Goal: Find specific page/section: Find specific page/section

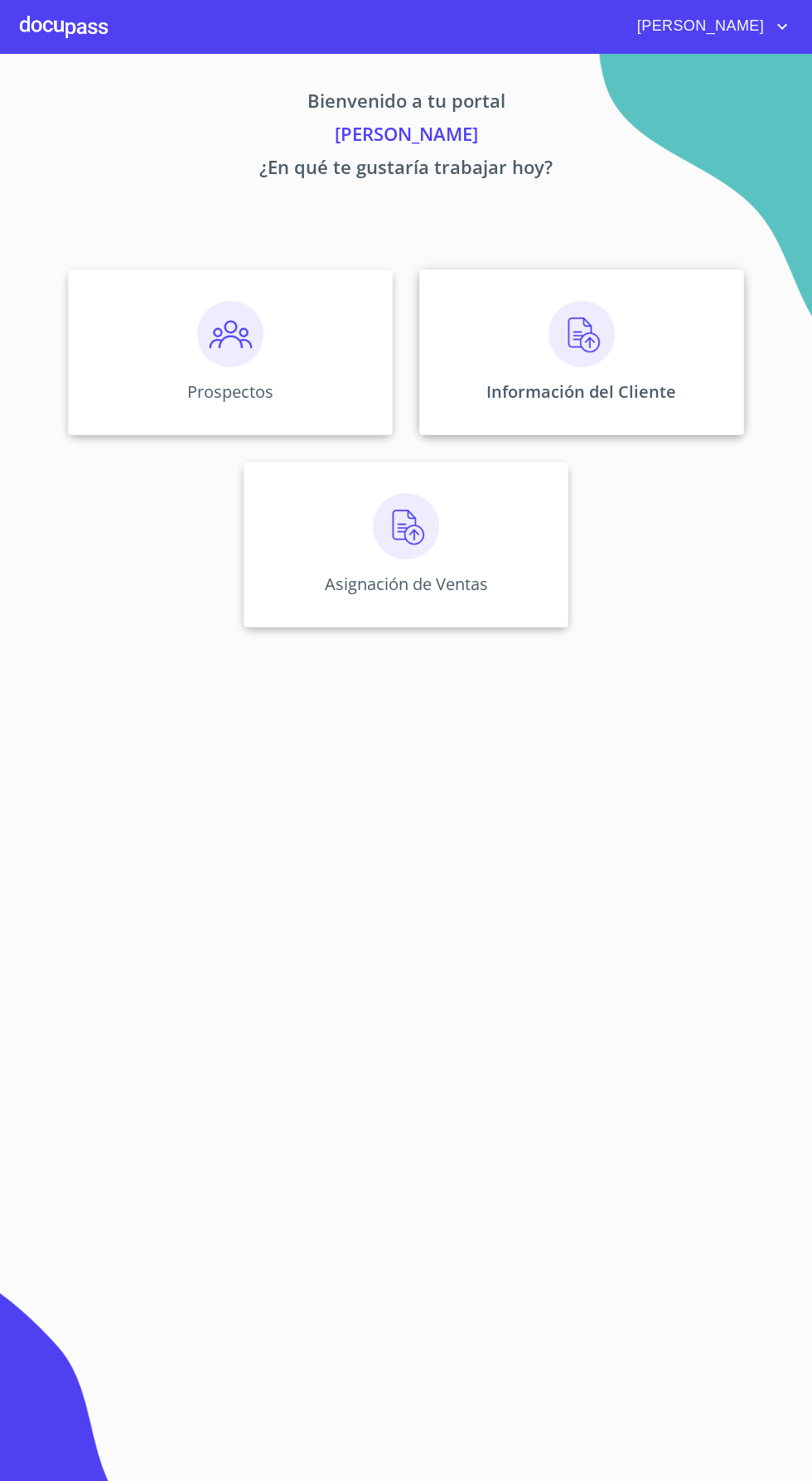
click at [622, 326] on div "Información del Cliente" at bounding box center [581, 352] width 325 height 166
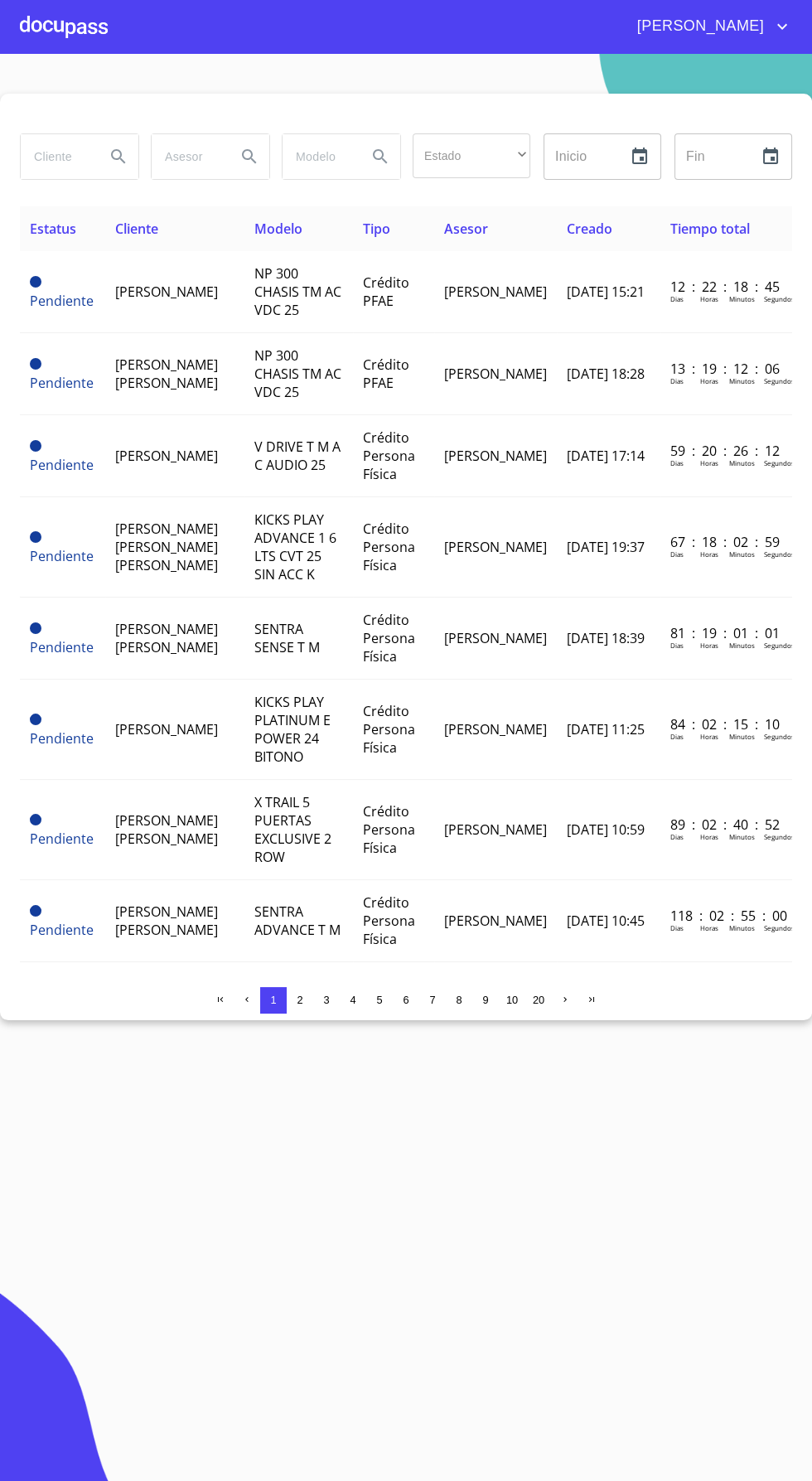
click at [51, 155] on input "search" at bounding box center [56, 157] width 71 height 45
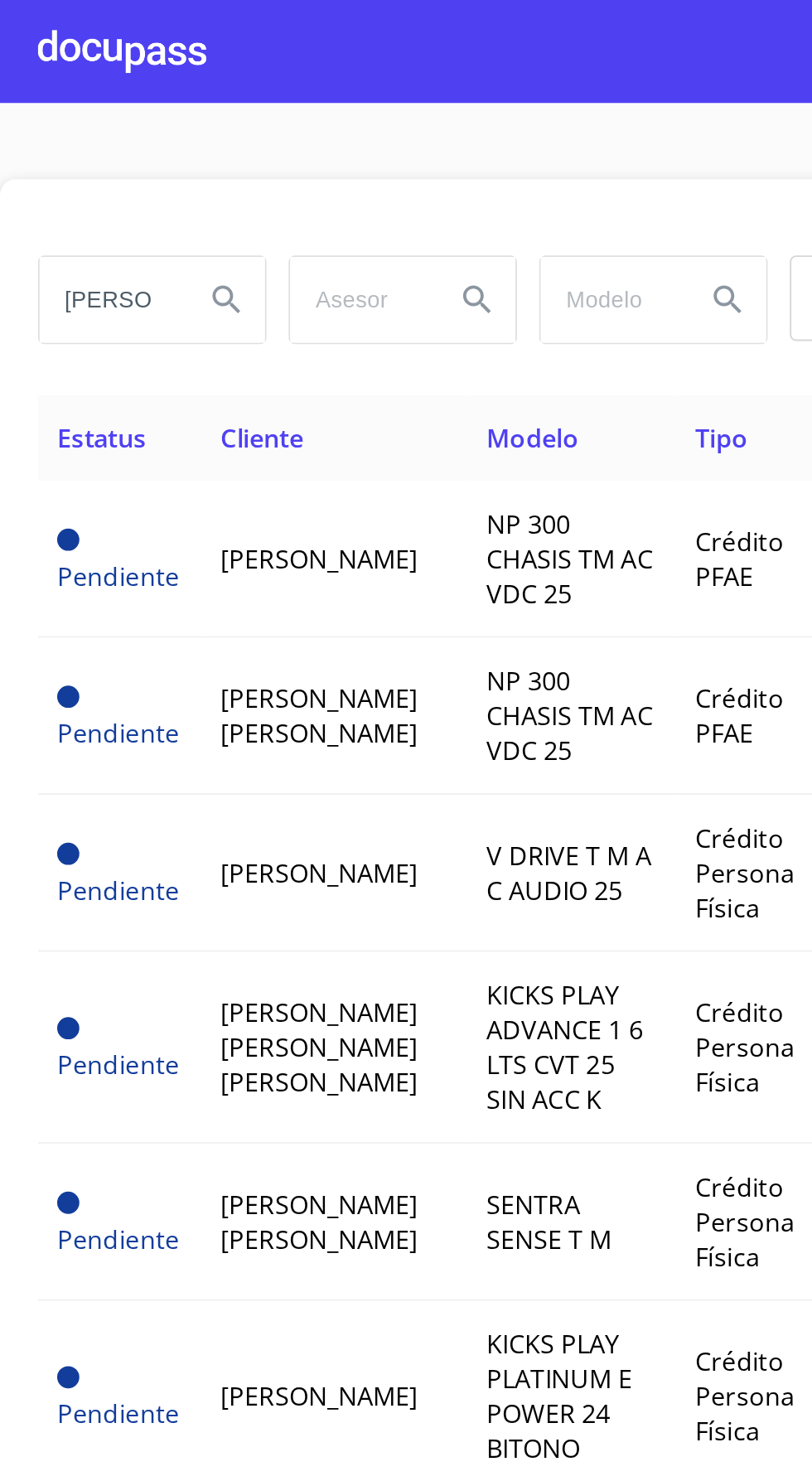
click at [114, 157] on icon "Search" at bounding box center [118, 156] width 14 height 14
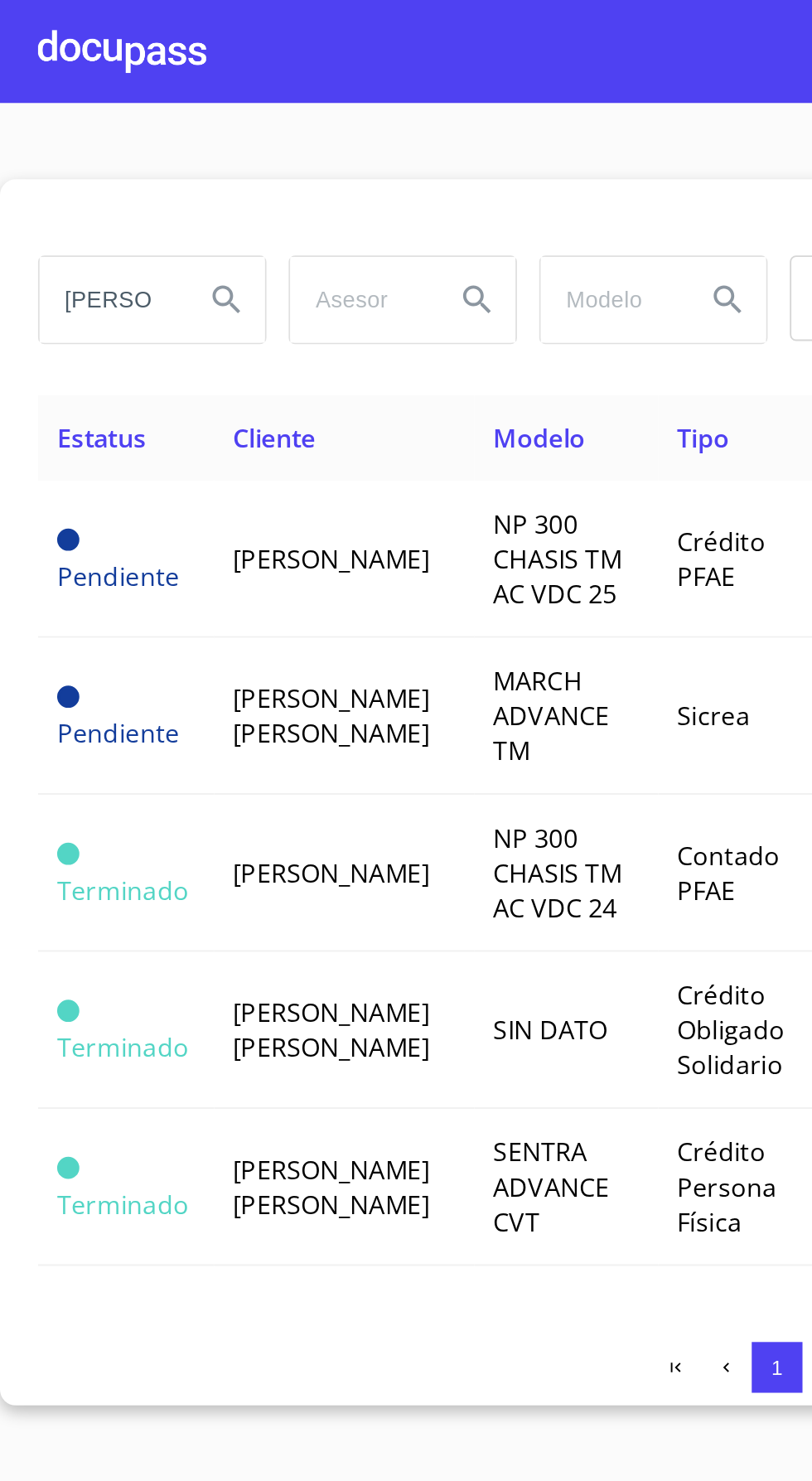
click at [74, 156] on input "[PERSON_NAME]" at bounding box center [56, 157] width 71 height 45
type input "A"
type input "X"
type input "[PERSON_NAME]"
click at [114, 151] on icon "Search" at bounding box center [118, 156] width 20 height 20
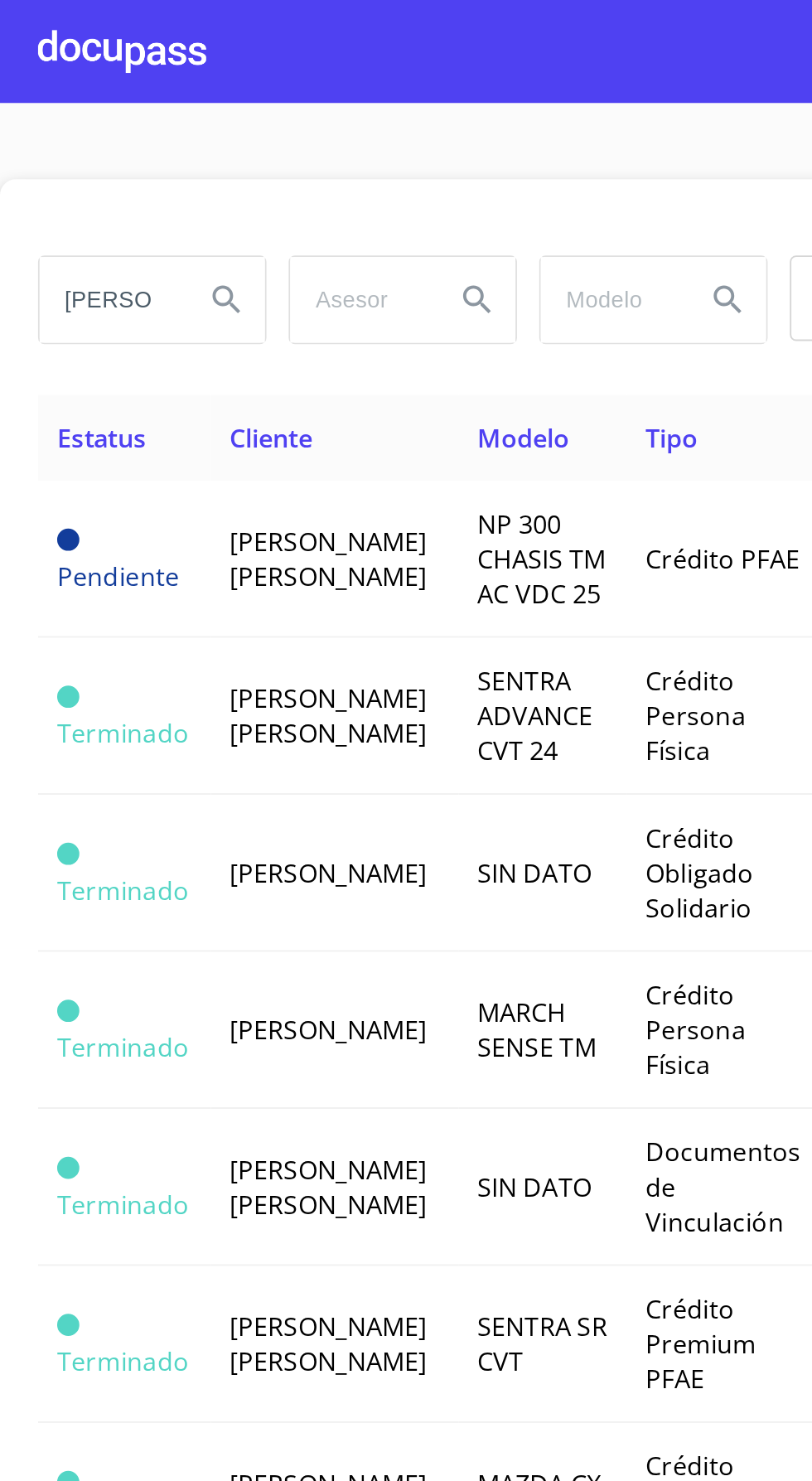
scroll to position [0, 2]
